Goal: Task Accomplishment & Management: Manage account settings

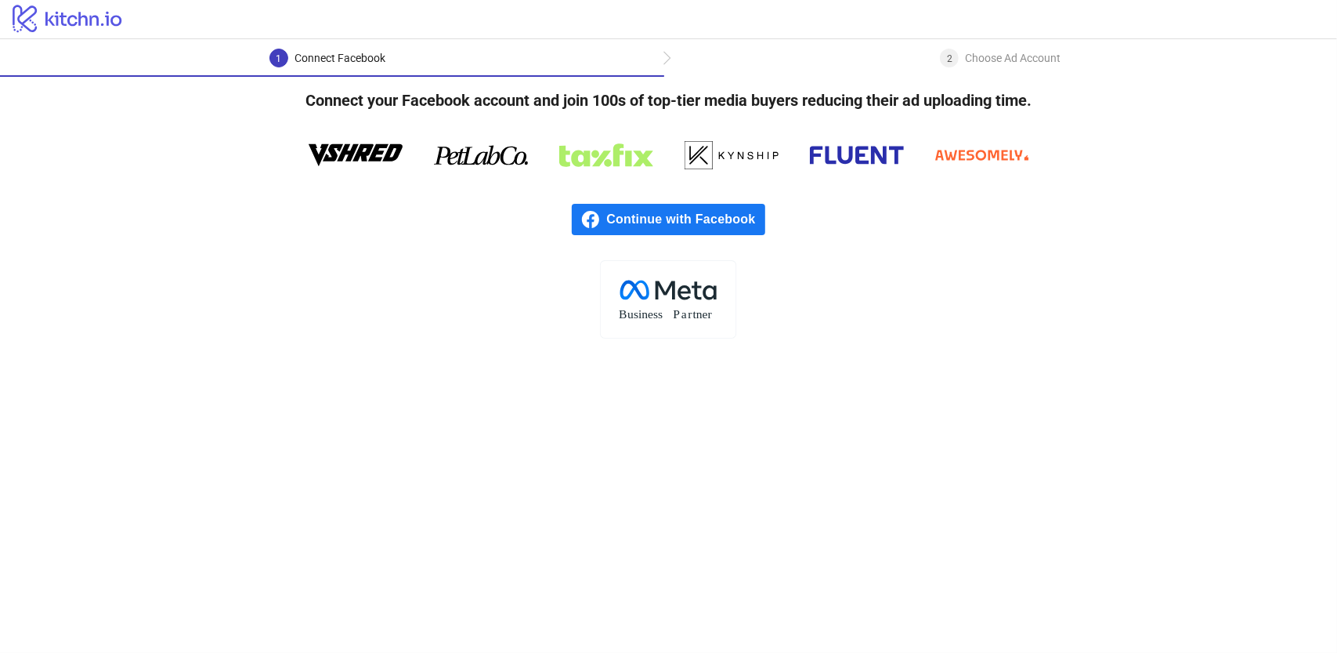
click at [729, 225] on span "Continue with Facebook" at bounding box center [685, 219] width 158 height 31
click at [680, 292] on icon at bounding box center [684, 292] width 13 height 14
click at [691, 215] on span "Continue with Facebook" at bounding box center [685, 219] width 158 height 31
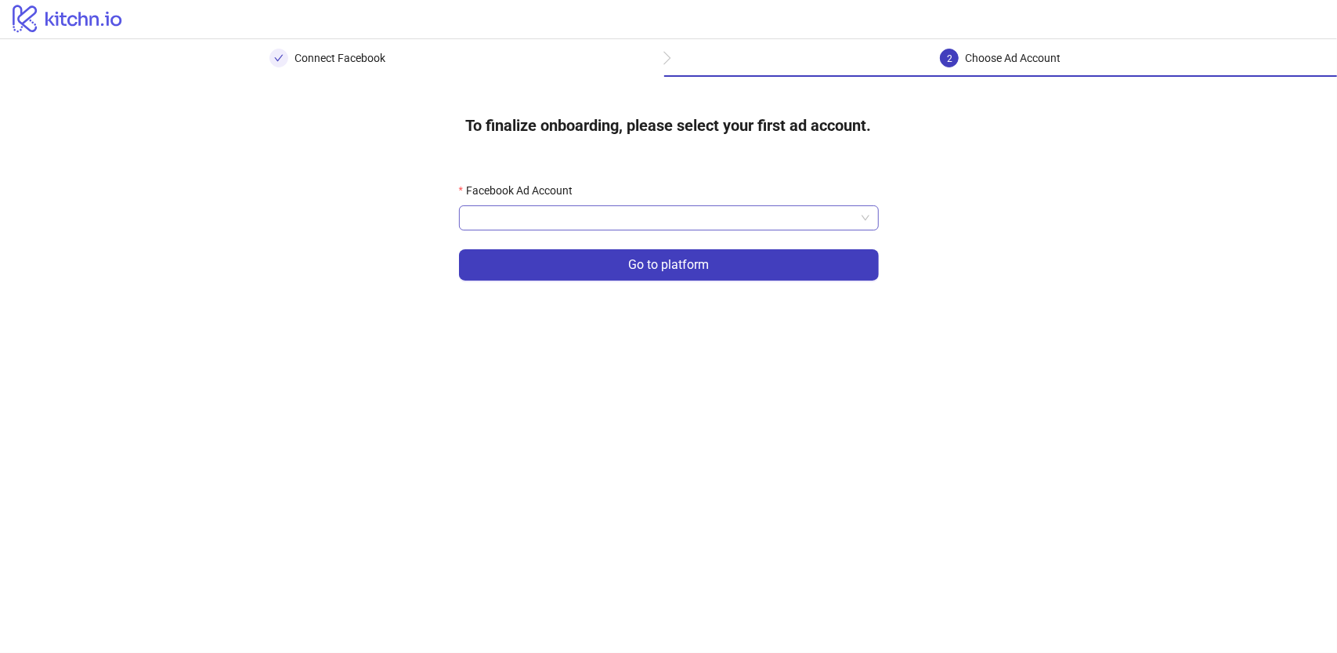
click at [653, 223] on input "Facebook Ad Account" at bounding box center [661, 218] width 387 height 24
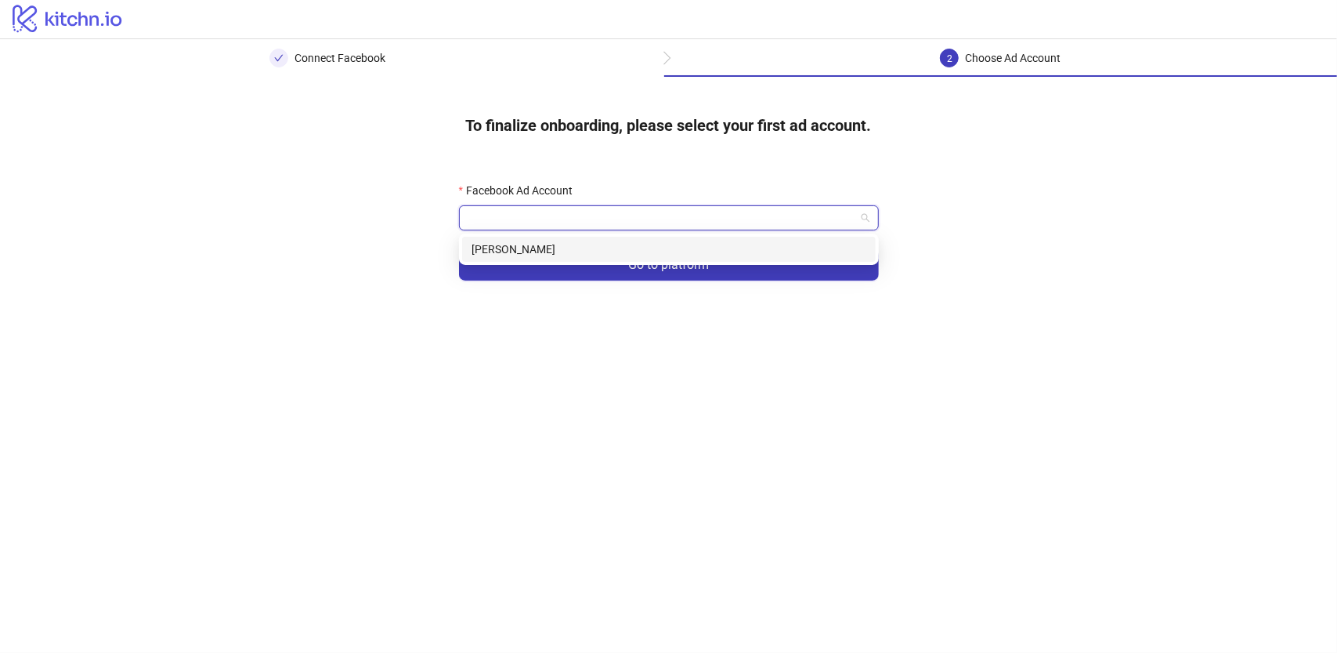
click at [628, 250] on div "Fatima Aazzouz" at bounding box center [669, 249] width 395 height 17
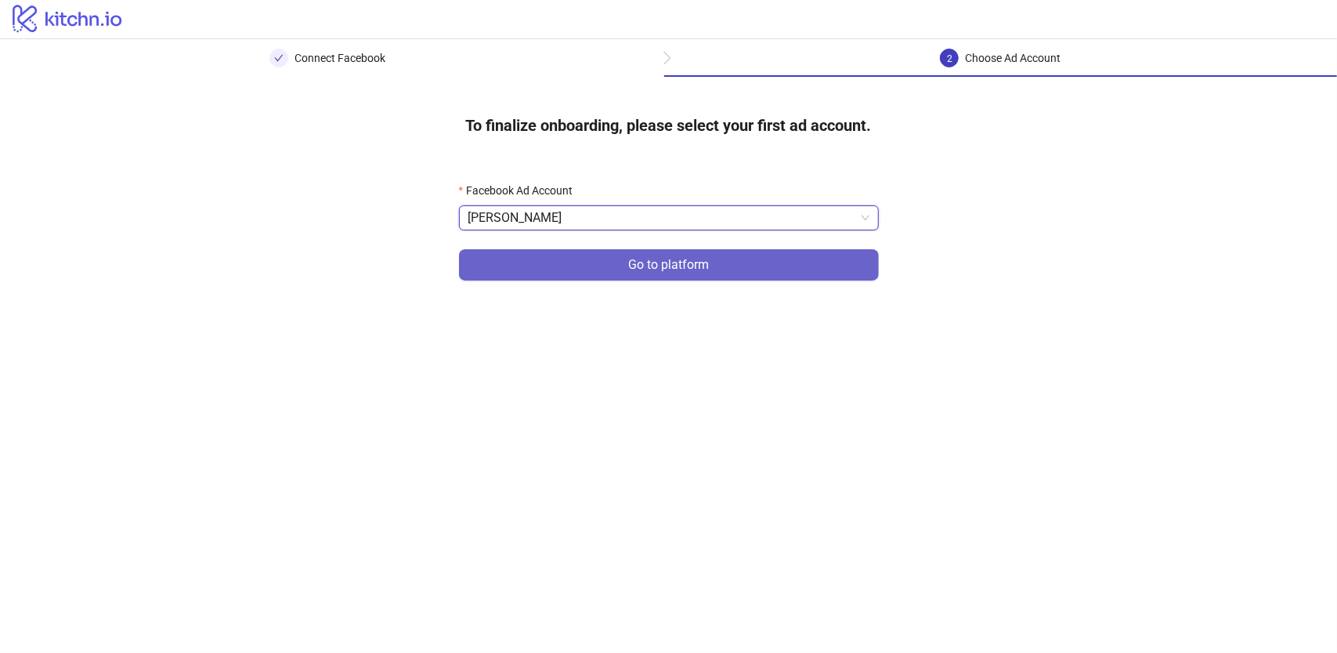
click at [658, 260] on span "Go to platform" at bounding box center [668, 265] width 81 height 14
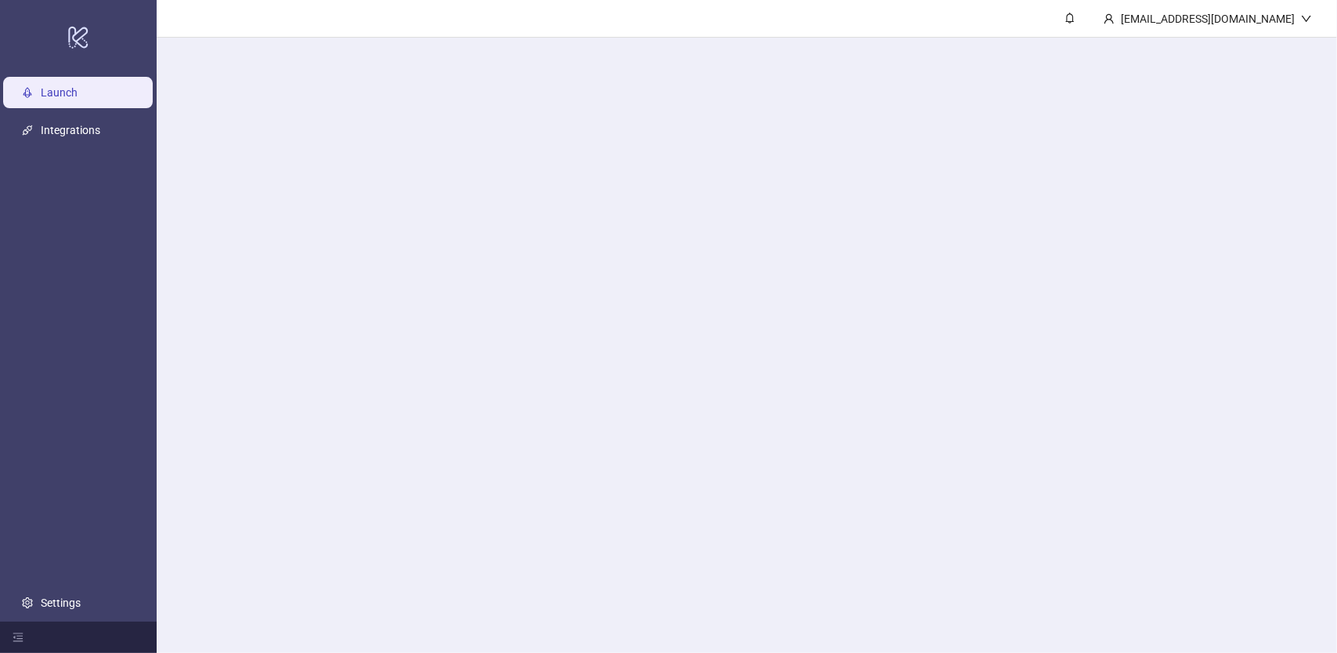
click at [638, 193] on main "nabilel12001@outlook.com" at bounding box center [747, 326] width 1181 height 653
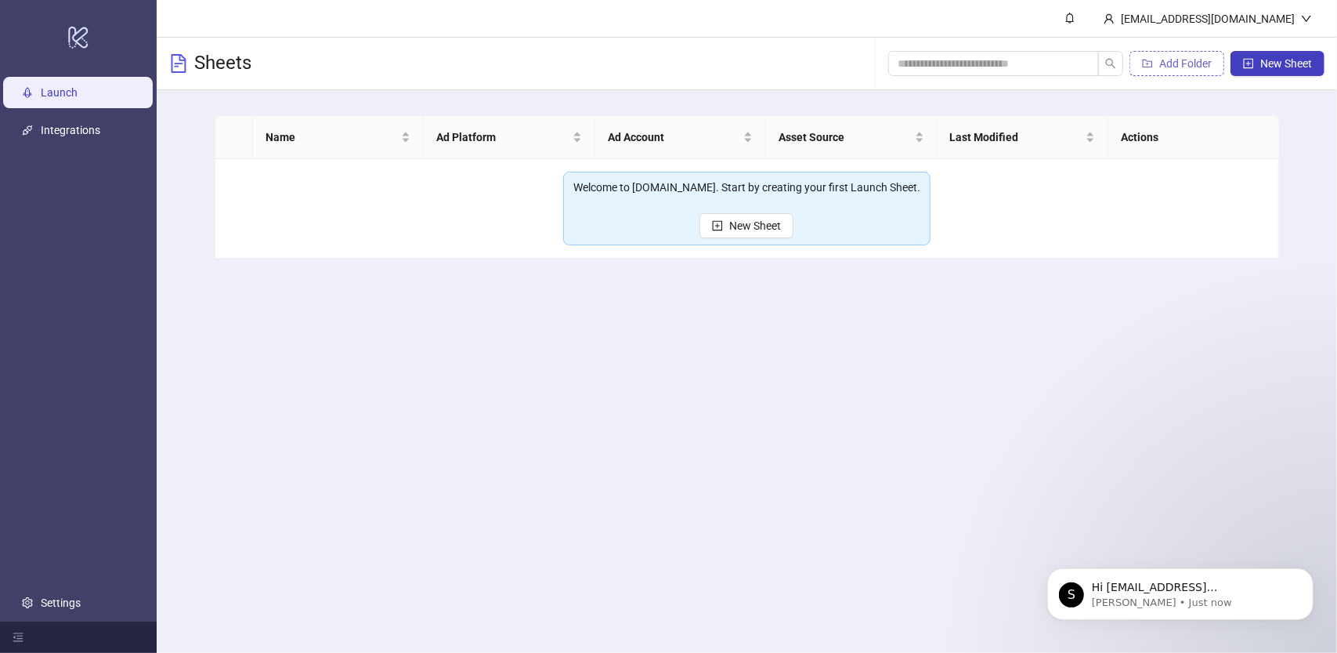
click at [1184, 61] on span "Add Folder" at bounding box center [1185, 63] width 52 height 13
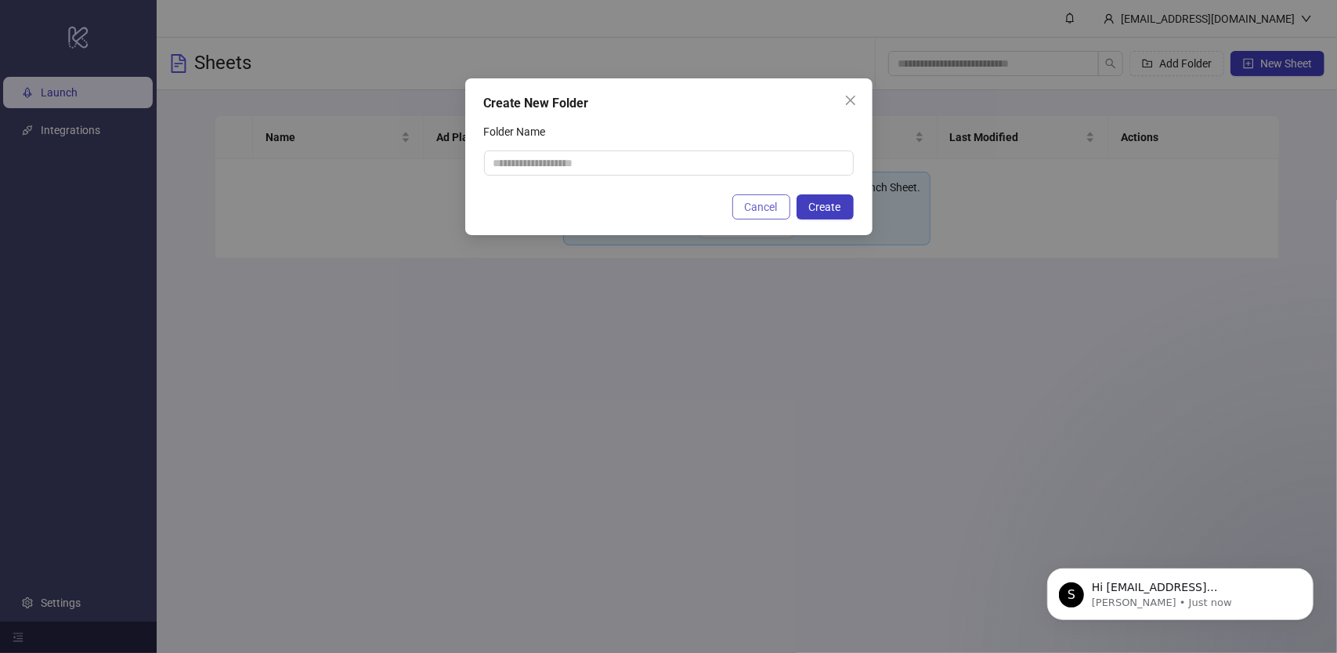
click at [766, 202] on span "Cancel" at bounding box center [761, 207] width 33 height 13
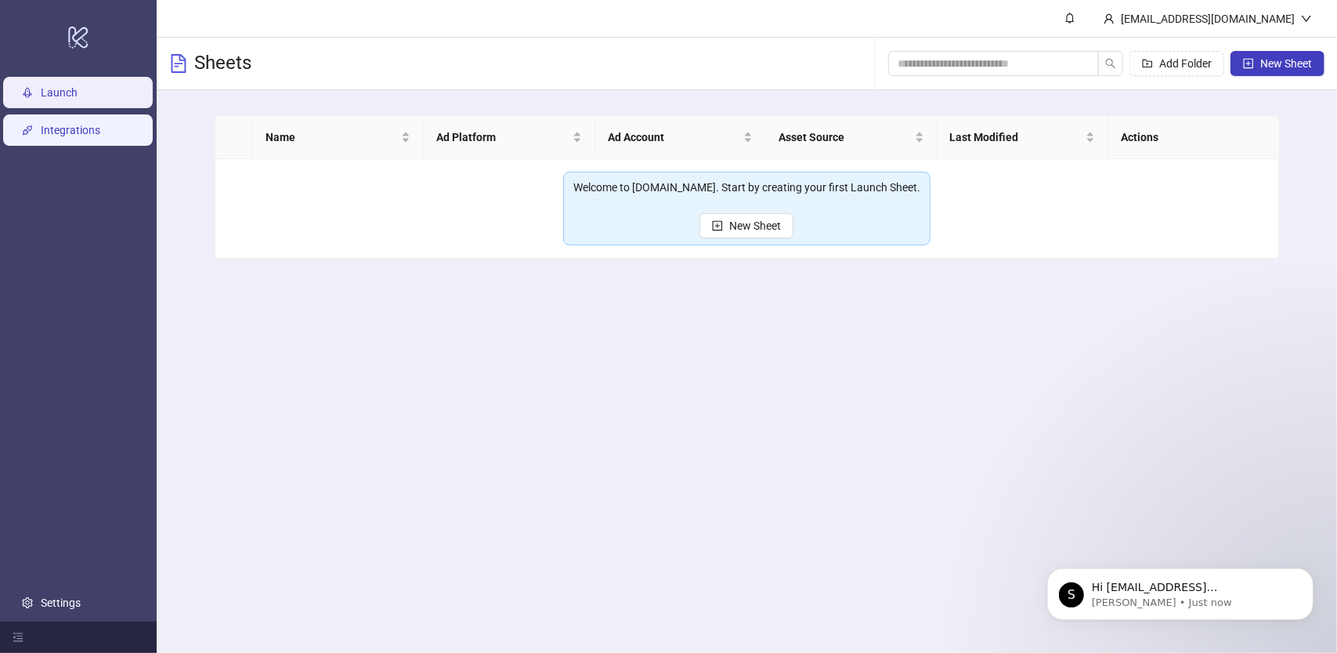
click at [96, 124] on link "Integrations" at bounding box center [71, 130] width 60 height 13
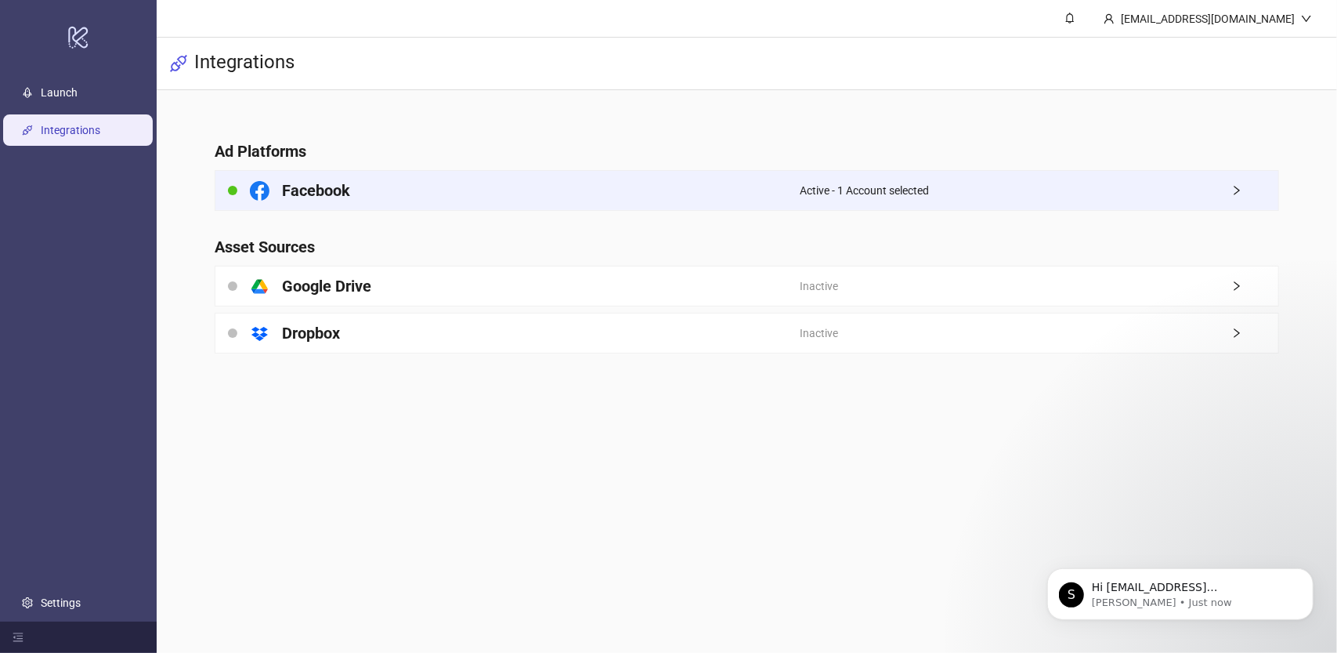
click at [374, 182] on div "Facebook" at bounding box center [507, 190] width 584 height 39
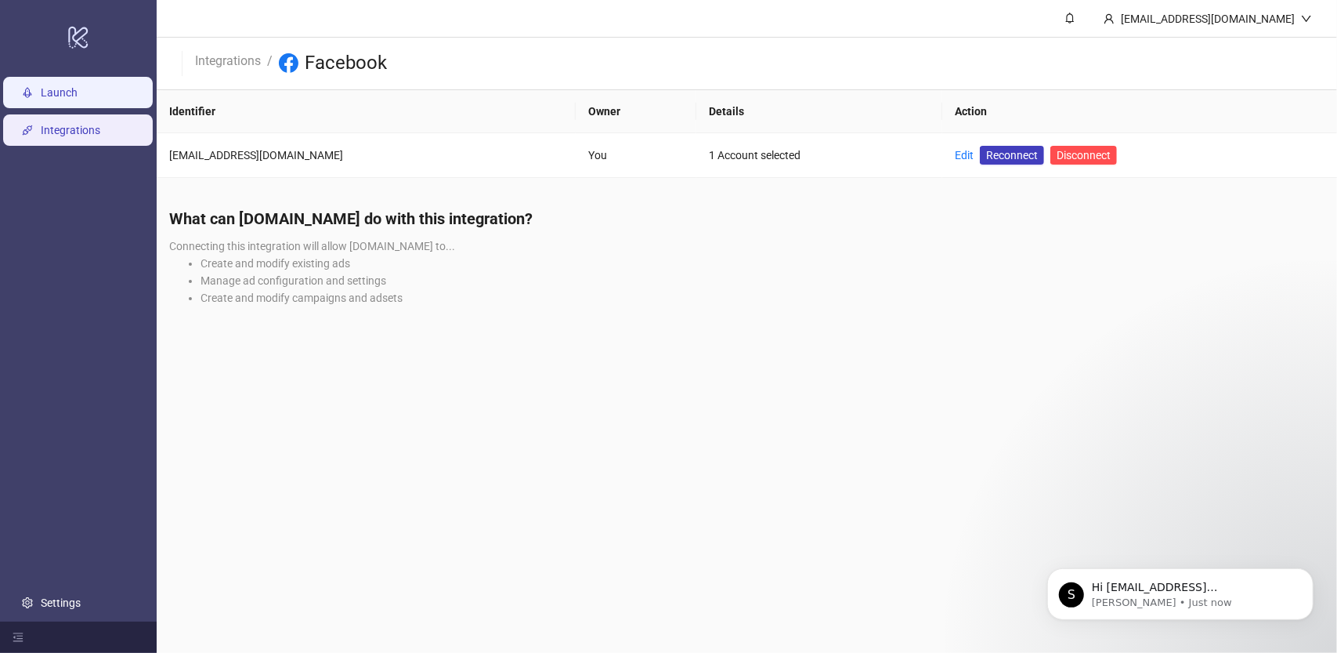
click at [72, 89] on link "Launch" at bounding box center [59, 92] width 37 height 13
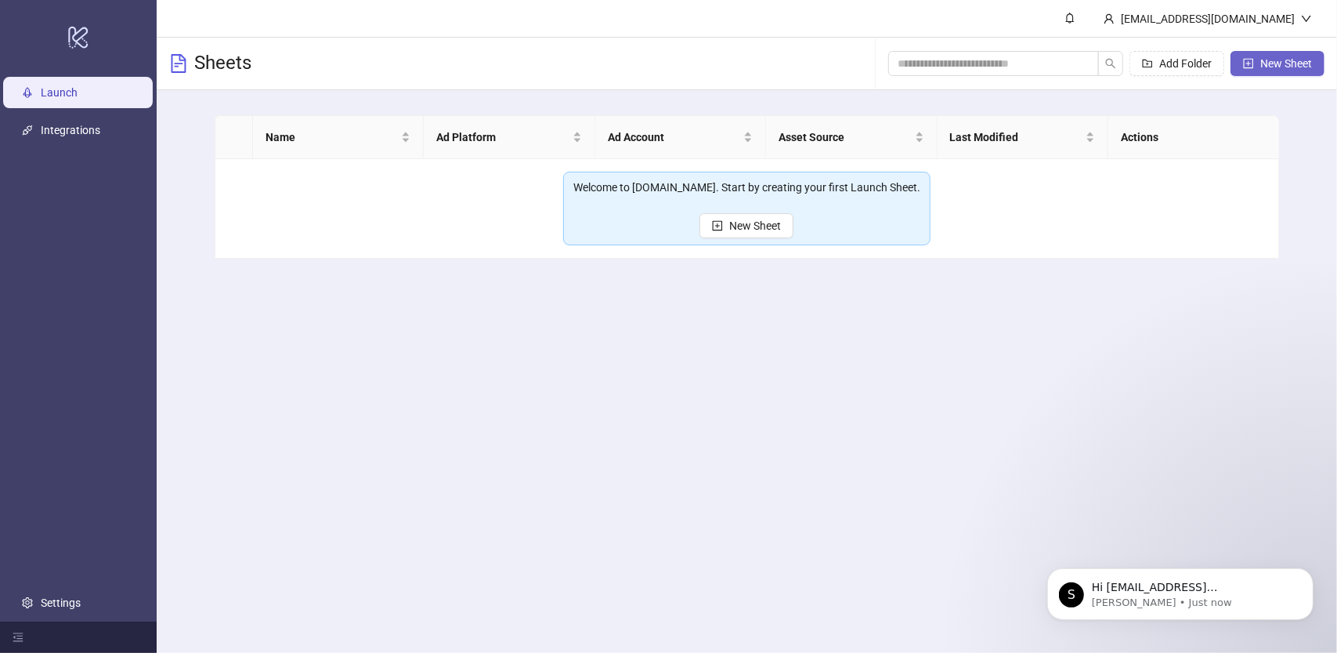
click at [1274, 69] on span "New Sheet" at bounding box center [1286, 63] width 52 height 13
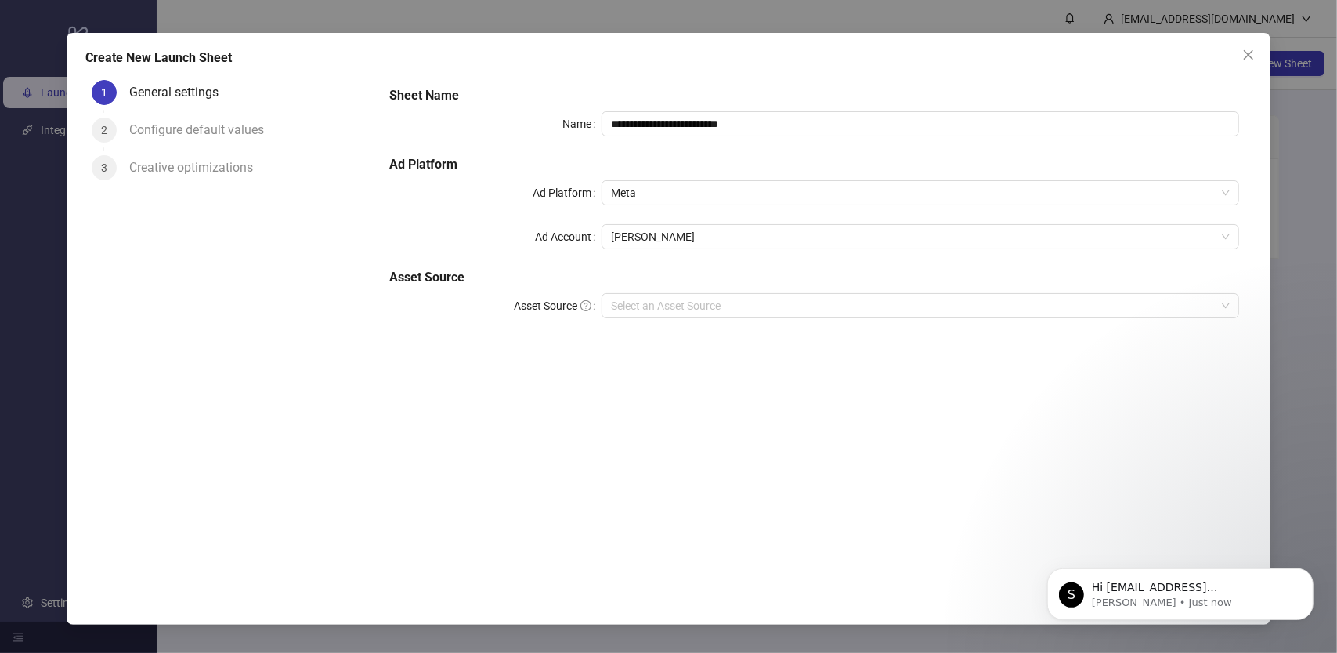
click at [697, 163] on h5 "Ad Platform" at bounding box center [813, 164] width 849 height 19
click at [705, 303] on input "Asset Source" at bounding box center [913, 306] width 604 height 24
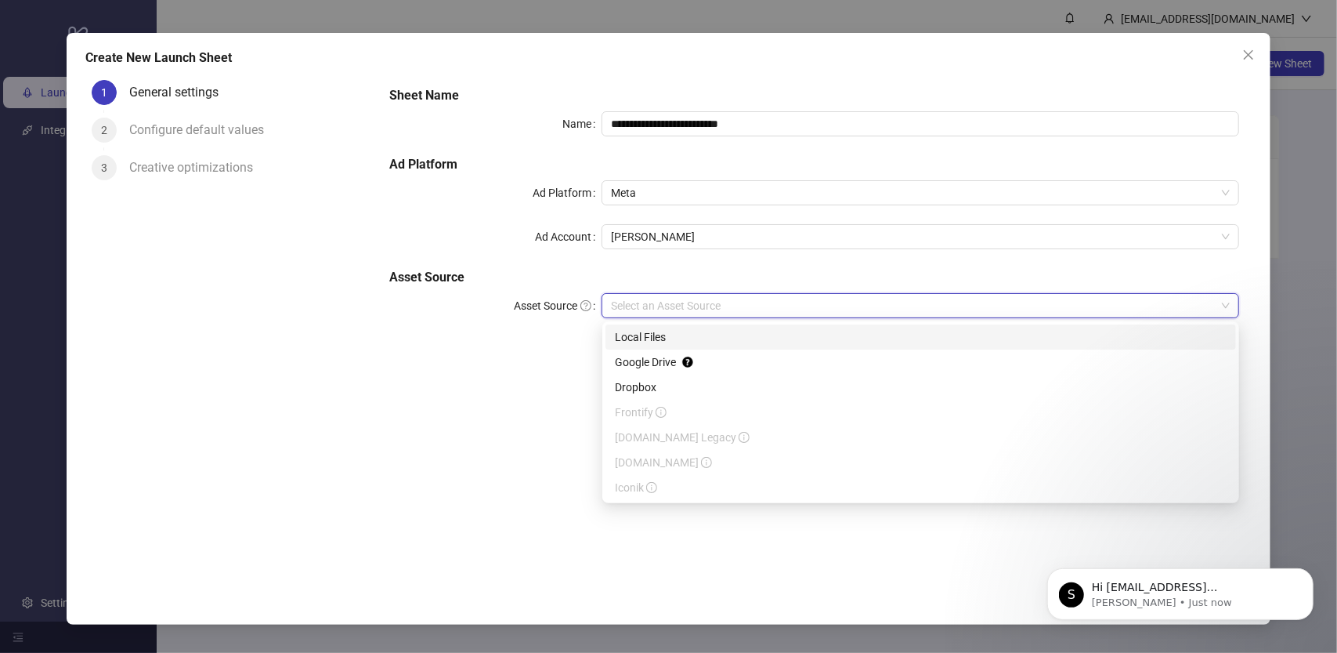
click at [657, 333] on div "Local Files" at bounding box center [921, 336] width 612 height 17
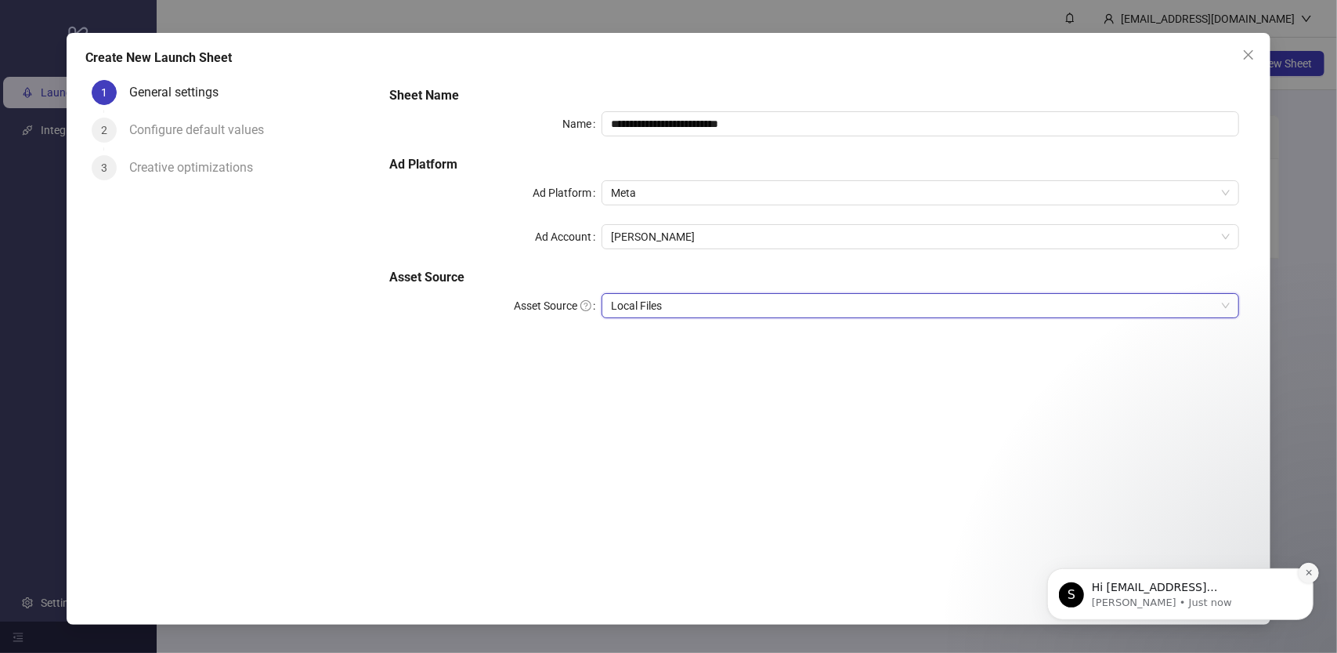
click at [1305, 573] on icon "Dismiss notification" at bounding box center [1308, 571] width 9 height 9
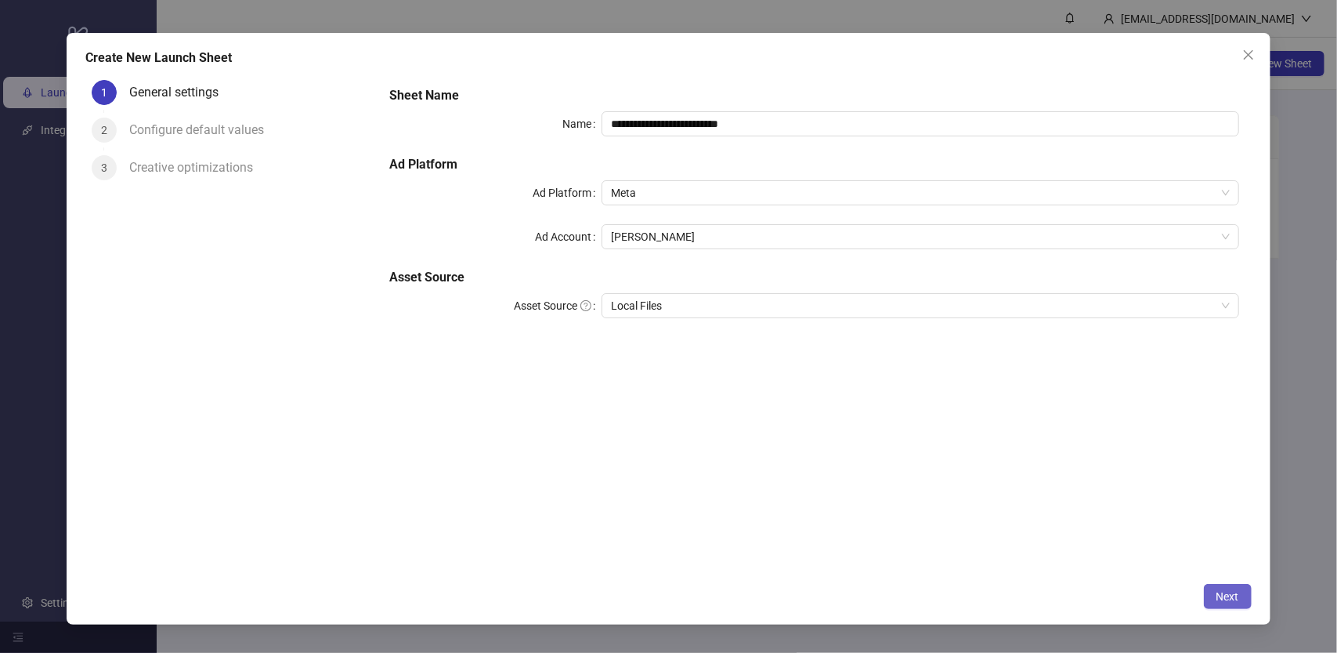
click at [1230, 602] on span "Next" at bounding box center [1228, 596] width 23 height 13
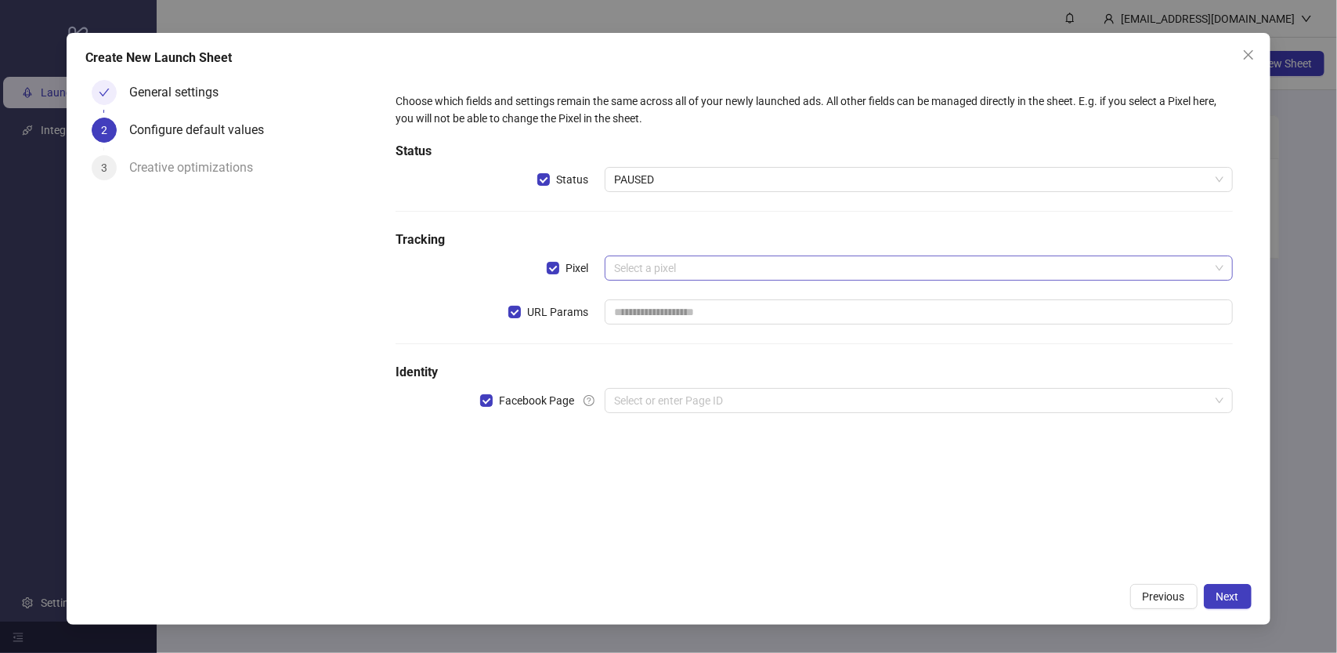
click at [688, 266] on input "search" at bounding box center [911, 268] width 595 height 24
click at [740, 233] on h5 "Tracking" at bounding box center [814, 239] width 837 height 19
click at [791, 396] on input "search" at bounding box center [911, 401] width 595 height 24
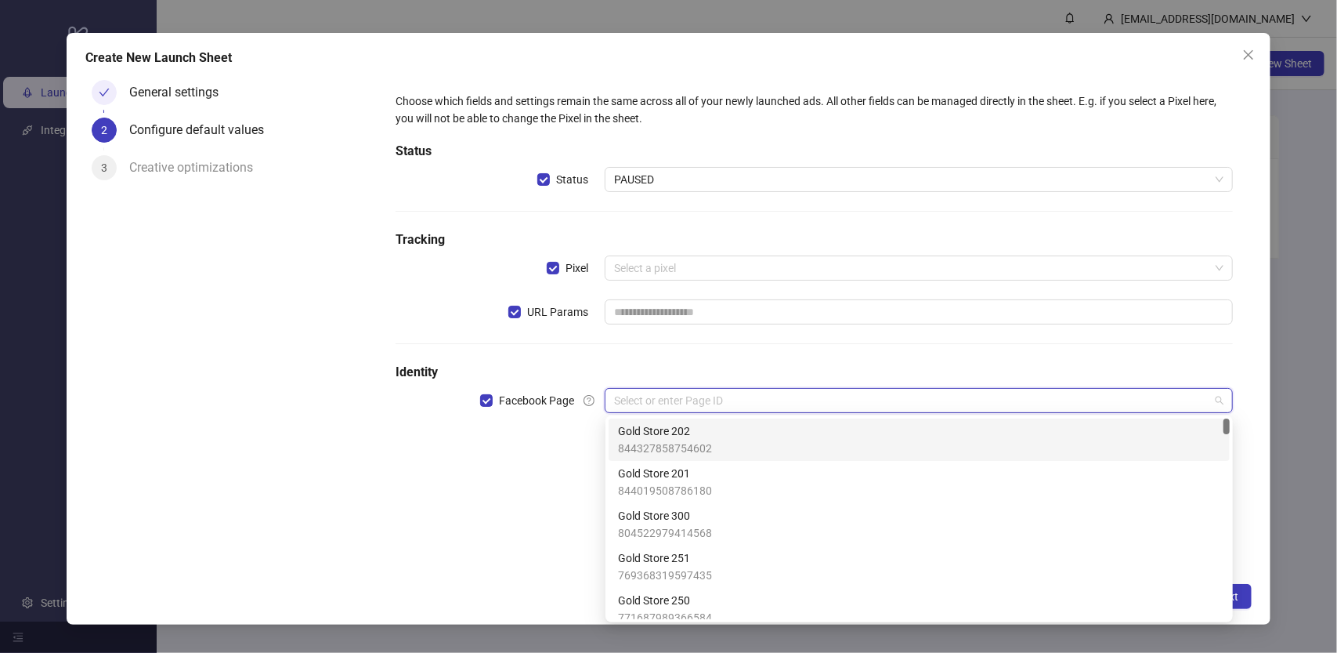
click at [779, 433] on div "Gold Store 202 844327858754602" at bounding box center [919, 439] width 602 height 34
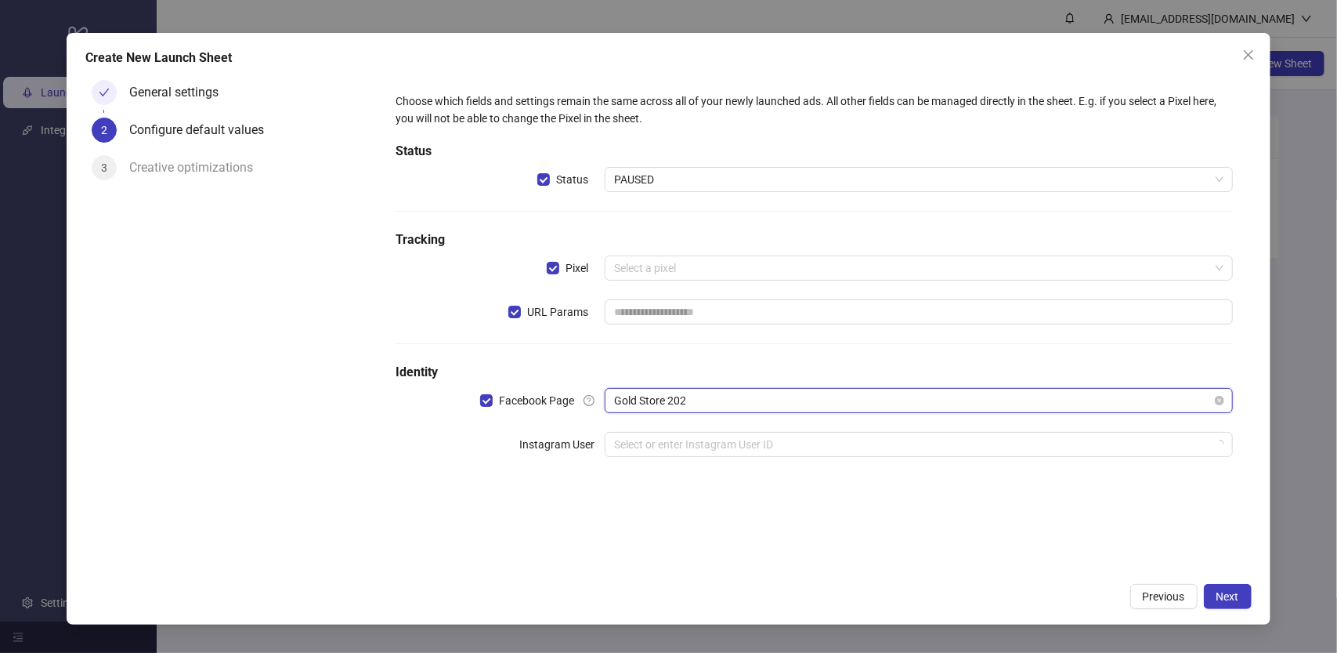
click at [754, 407] on span "Gold Store 202" at bounding box center [918, 401] width 609 height 24
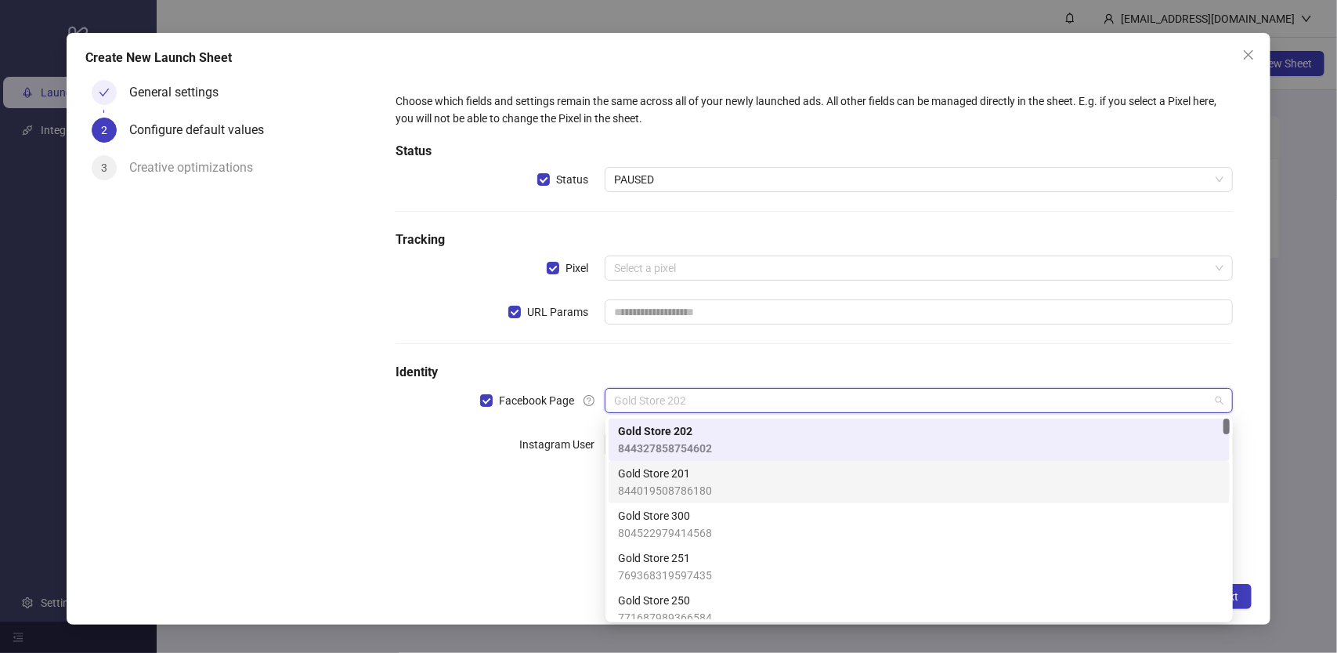
click at [746, 474] on div "Gold Store 201 844019508786180" at bounding box center [919, 482] width 602 height 34
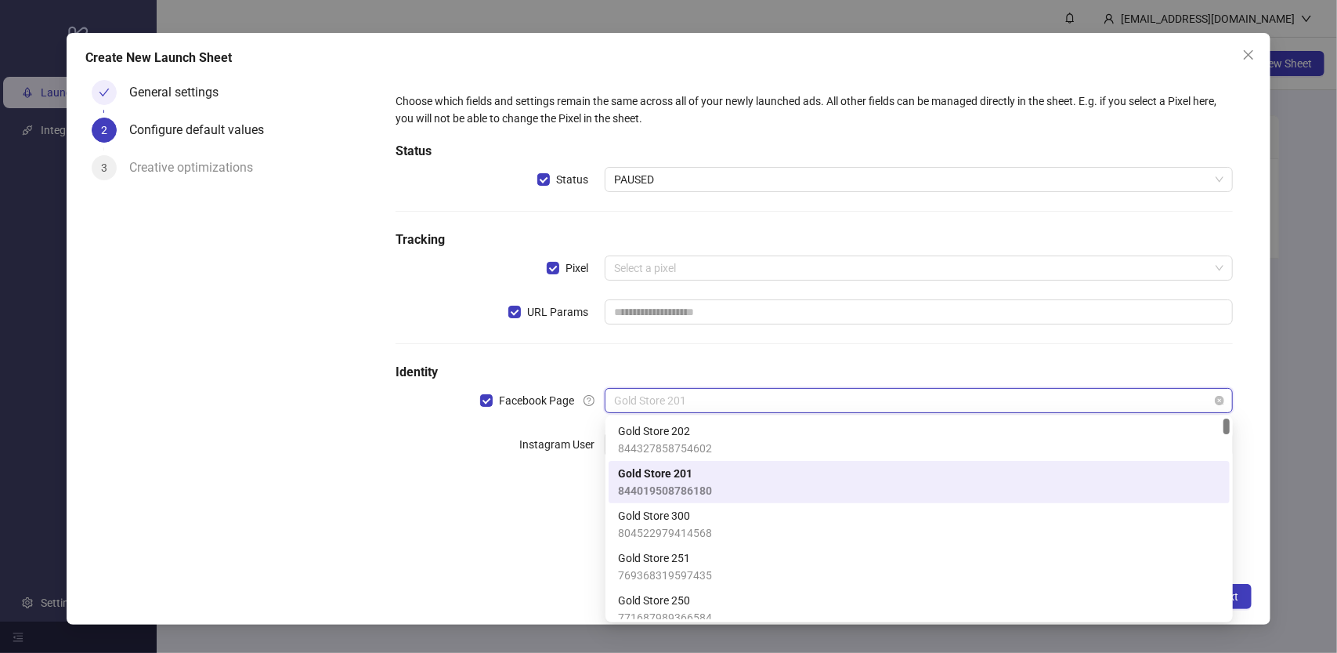
click at [746, 403] on span "Gold Store 201" at bounding box center [918, 401] width 609 height 24
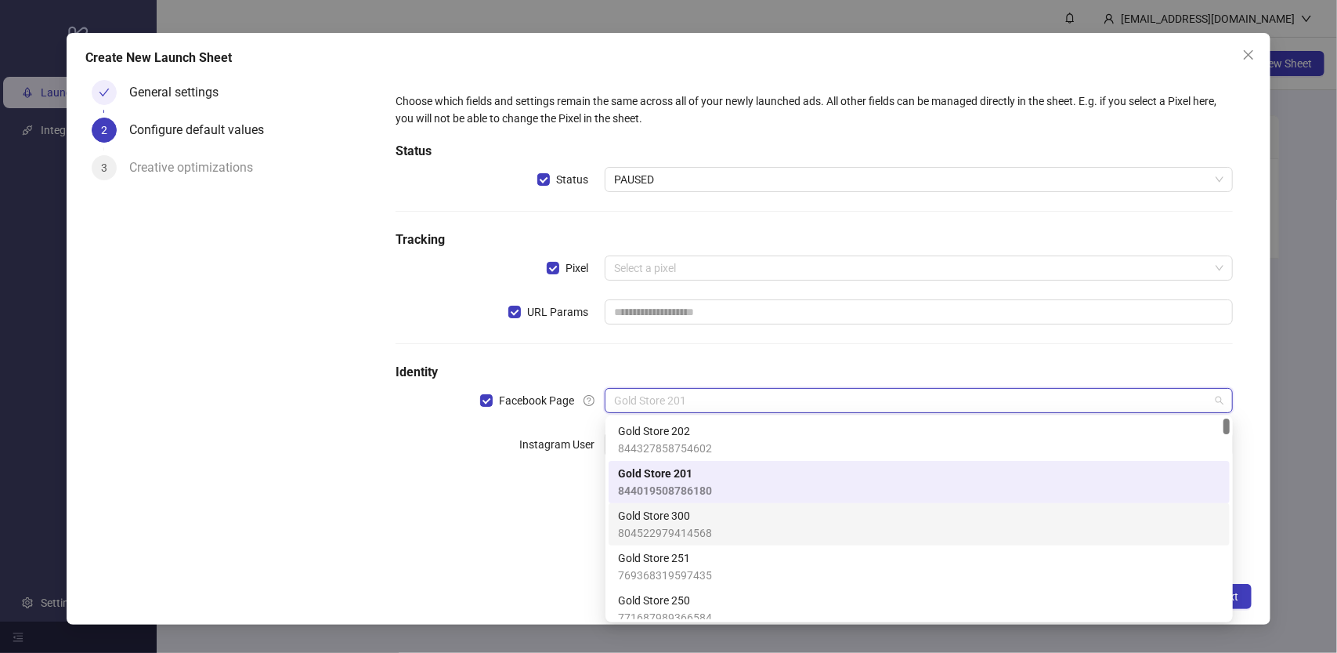
click at [751, 524] on div "Gold Store 300 804522979414568" at bounding box center [919, 524] width 602 height 34
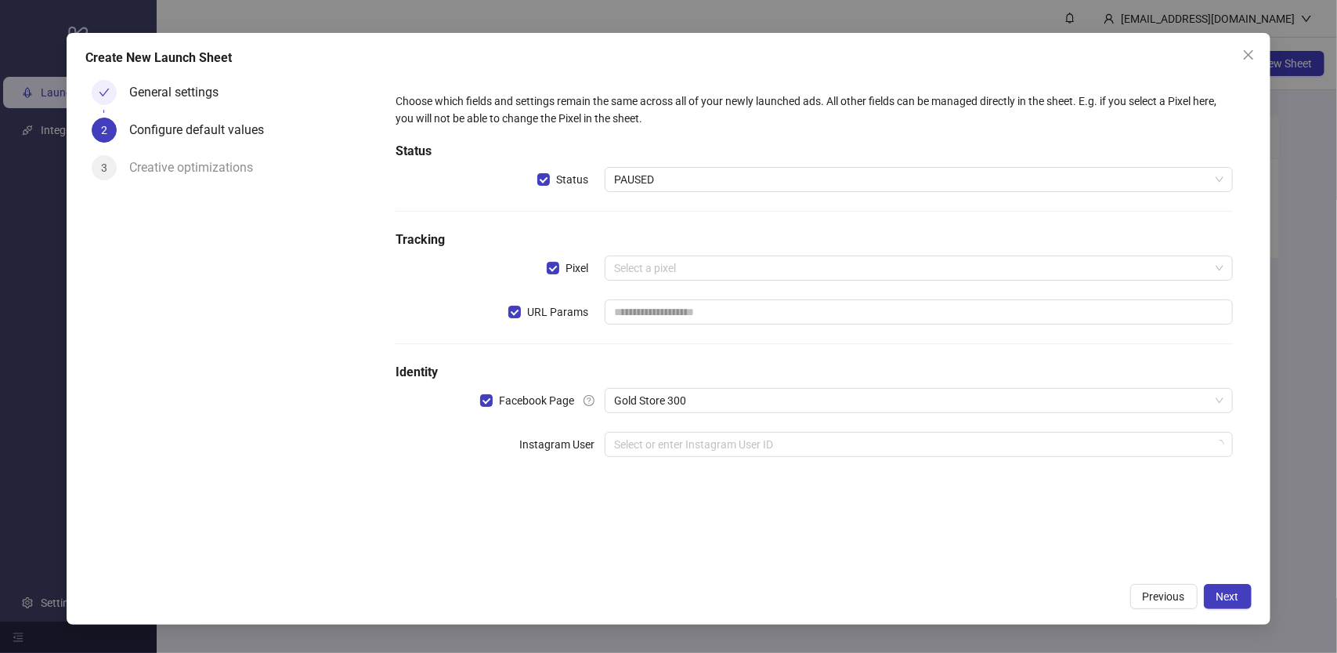
click at [751, 378] on h5 "Identity" at bounding box center [814, 372] width 837 height 19
click at [1168, 602] on span "Previous" at bounding box center [1164, 596] width 42 height 13
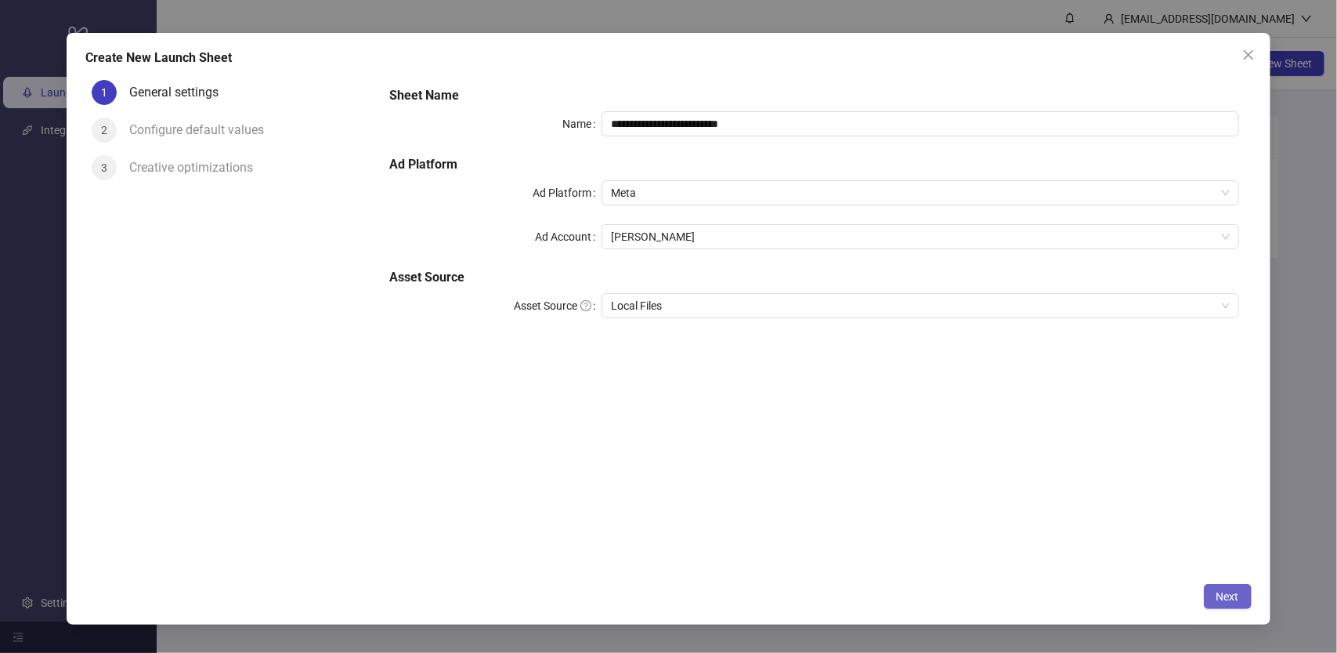
click at [1235, 598] on span "Next" at bounding box center [1228, 596] width 23 height 13
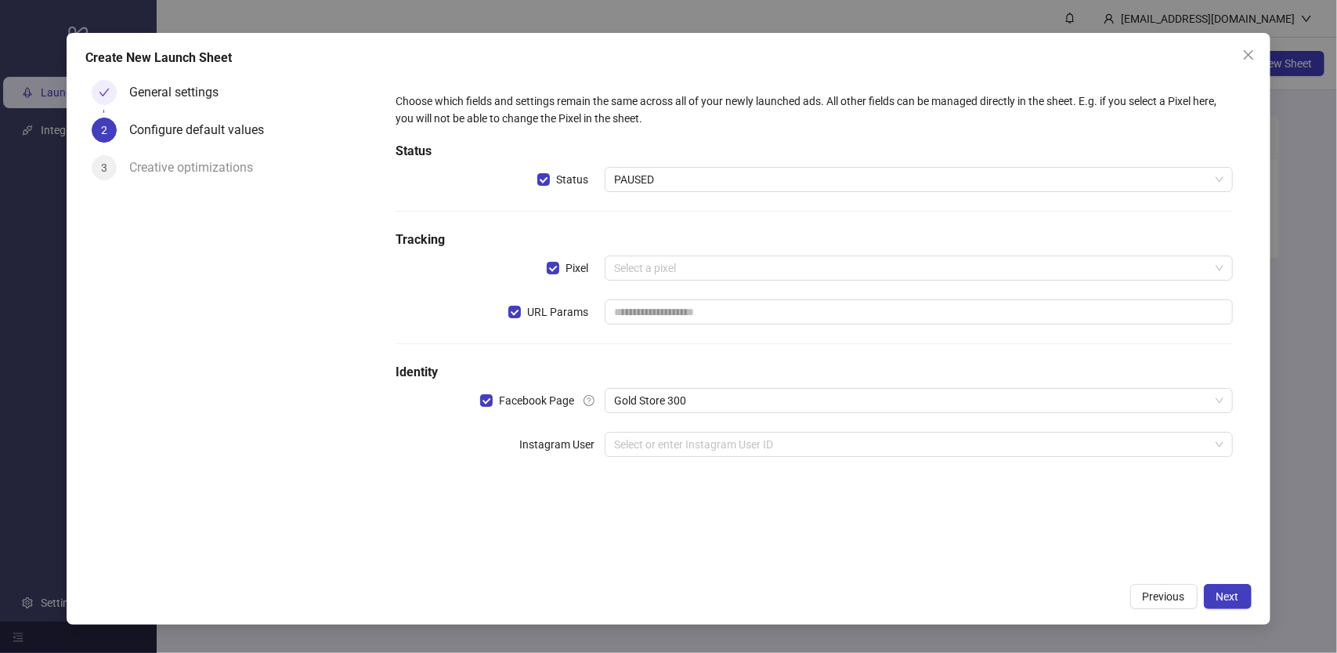
click at [1244, 50] on icon "close" at bounding box center [1247, 53] width 9 height 9
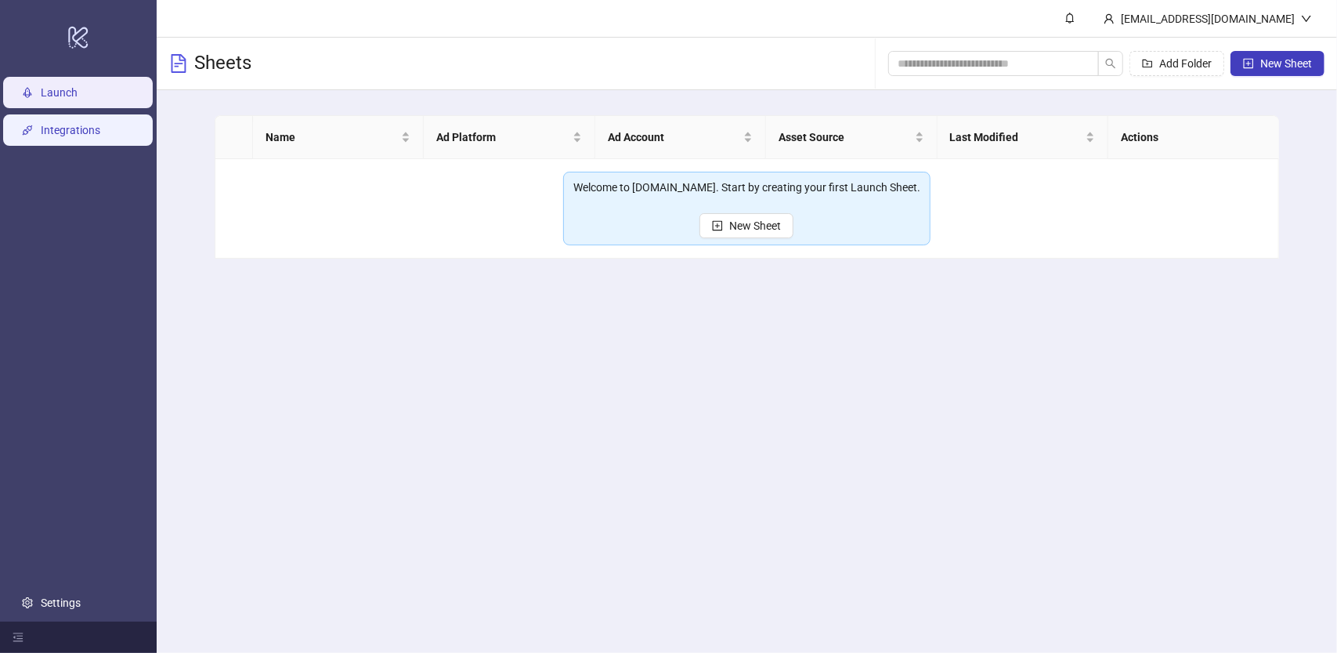
click at [56, 124] on link "Integrations" at bounding box center [71, 130] width 60 height 13
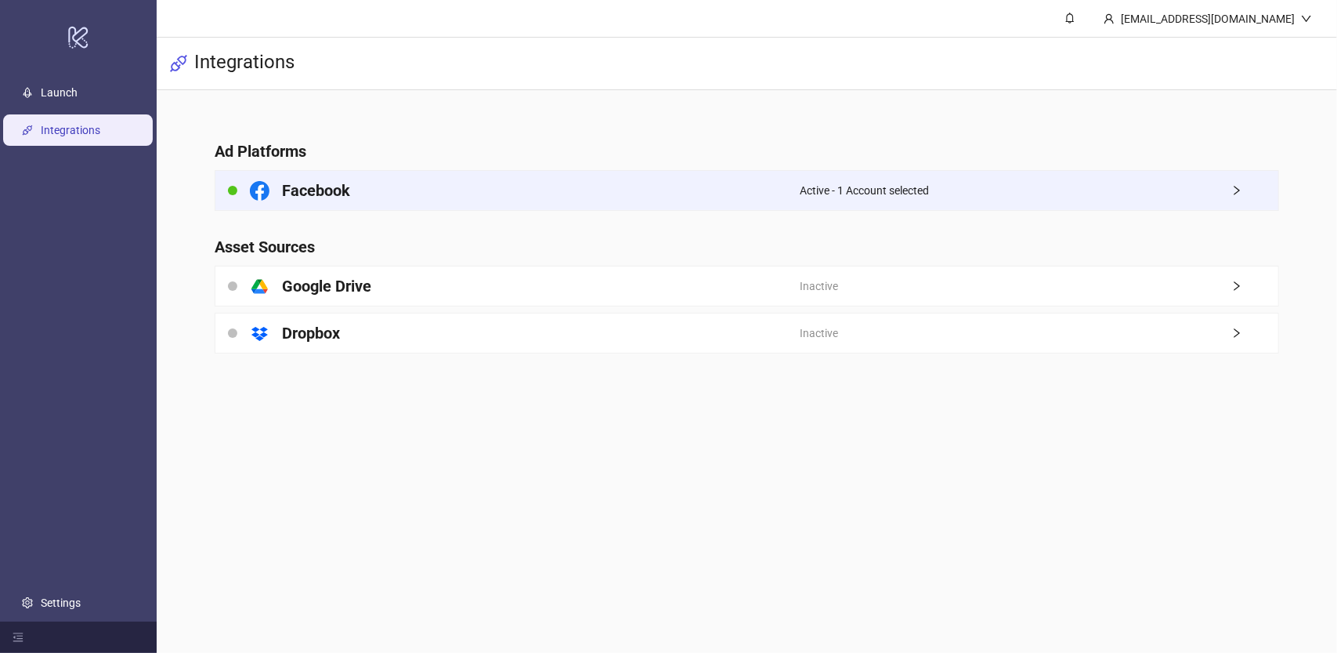
click at [636, 184] on div "Facebook" at bounding box center [507, 190] width 584 height 39
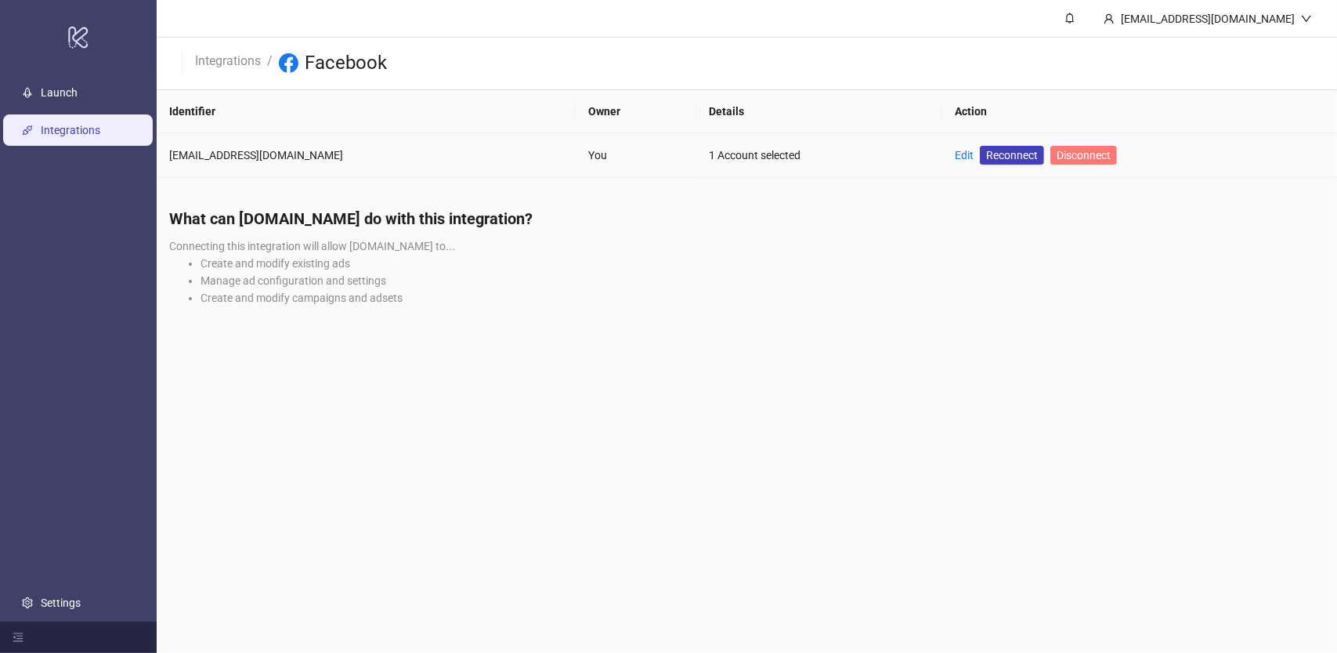
click at [1072, 150] on span "Disconnect" at bounding box center [1084, 155] width 54 height 13
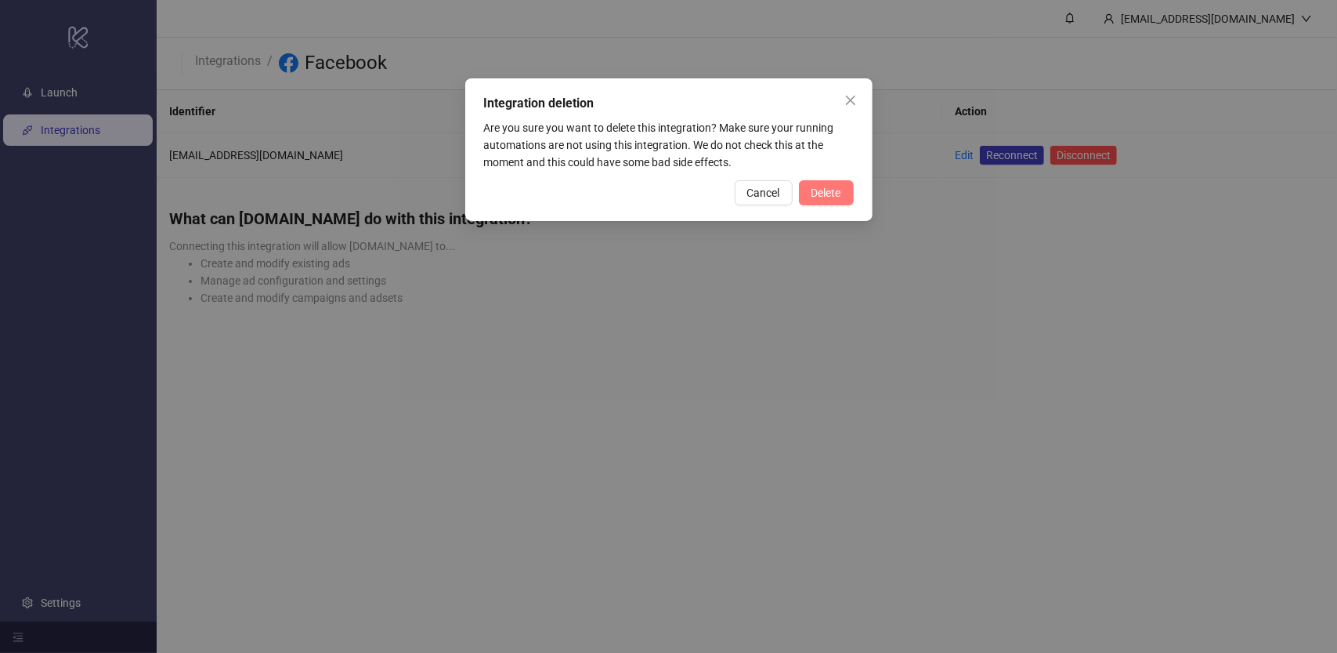
click at [832, 192] on span "Delete" at bounding box center [827, 192] width 30 height 13
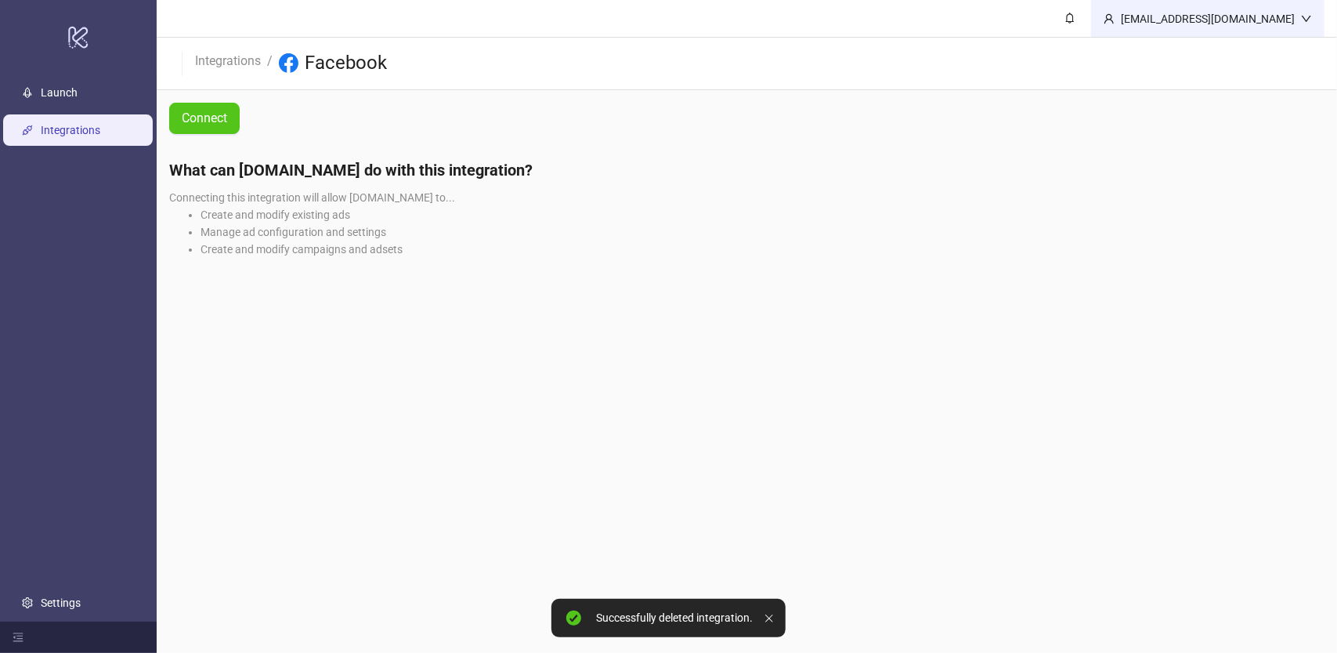
click at [1186, 21] on div "nabilel12001@outlook.com" at bounding box center [1208, 18] width 186 height 17
click at [1247, 58] on span "Logout" at bounding box center [1274, 55] width 75 height 17
